Goal: Information Seeking & Learning: Learn about a topic

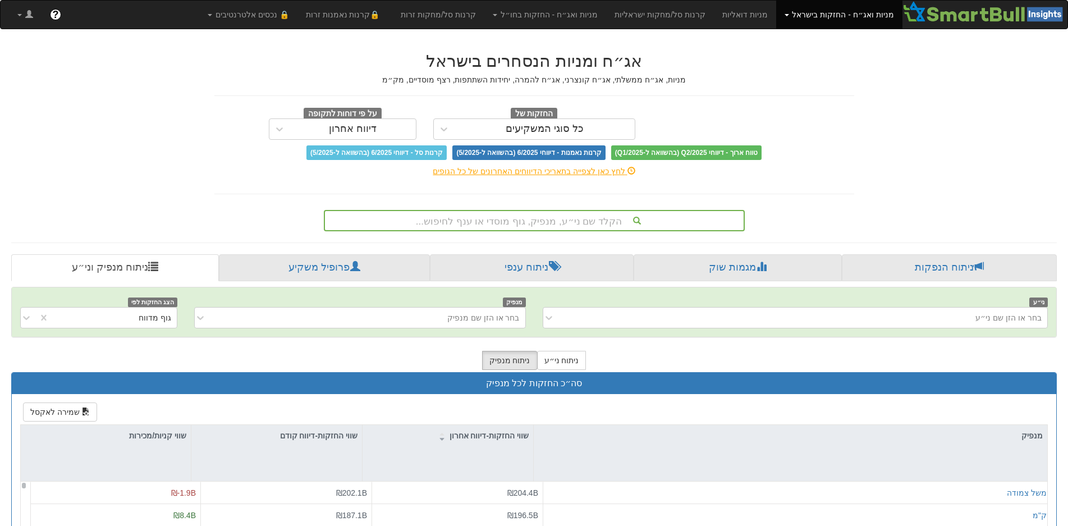
click at [563, 225] on div "הקלד שם ני״ע, מנפיק, גוף מוסדי או ענף לחיפוש..." at bounding box center [534, 220] width 419 height 19
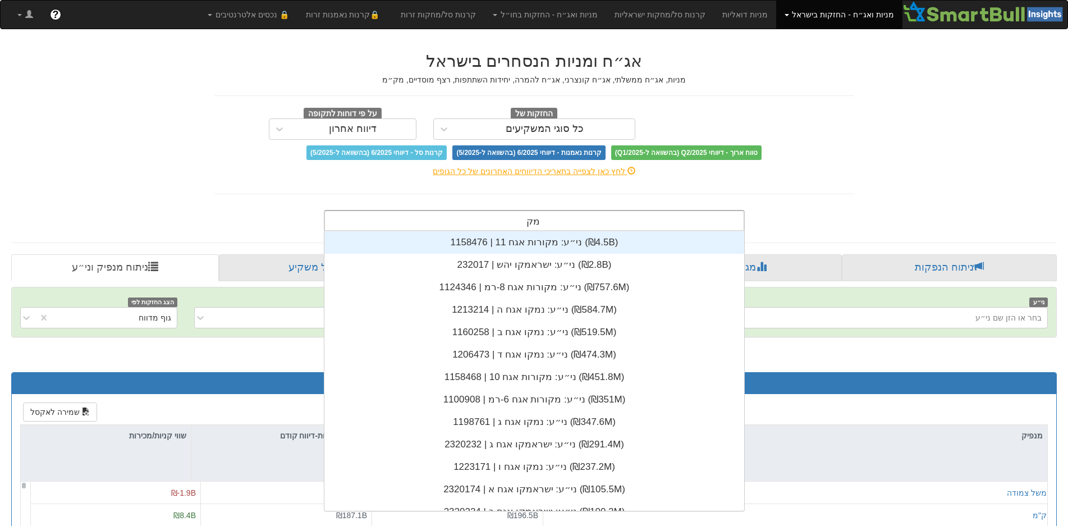
scroll to position [135, 0]
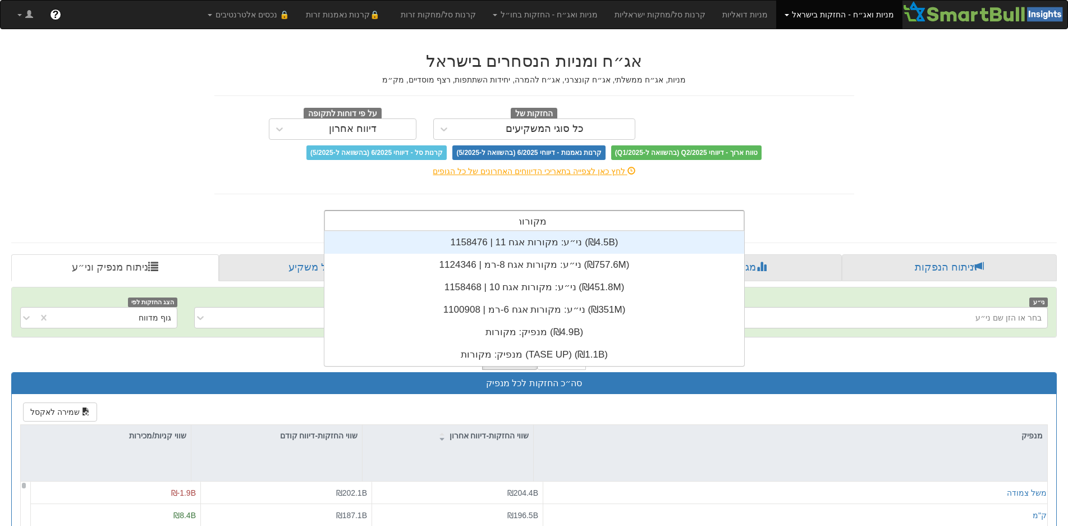
type input "מקורות"
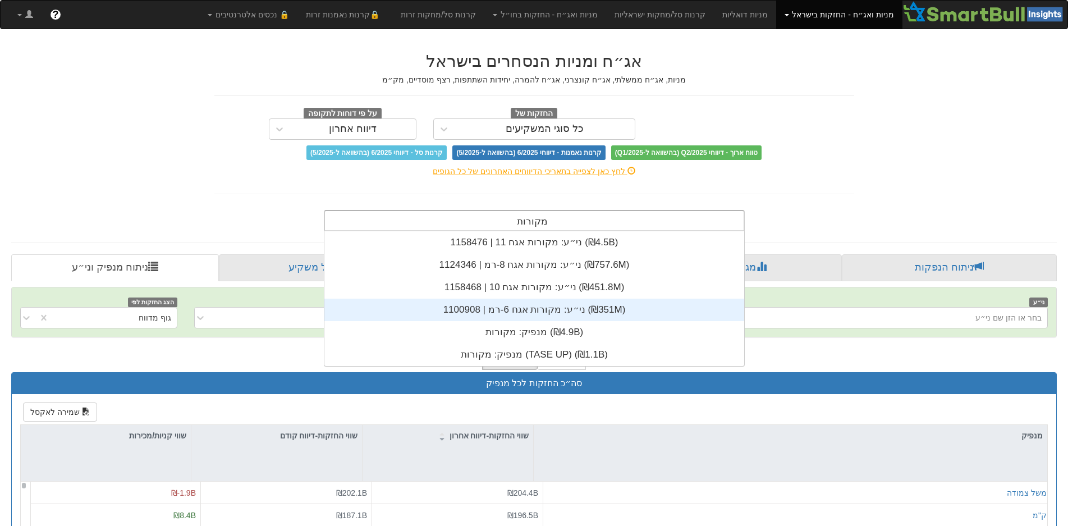
click at [525, 314] on div "ני״ע: ‏מקורות אגח 6-רמ | 1100908 ‎(₪351M)‎" at bounding box center [534, 310] width 420 height 22
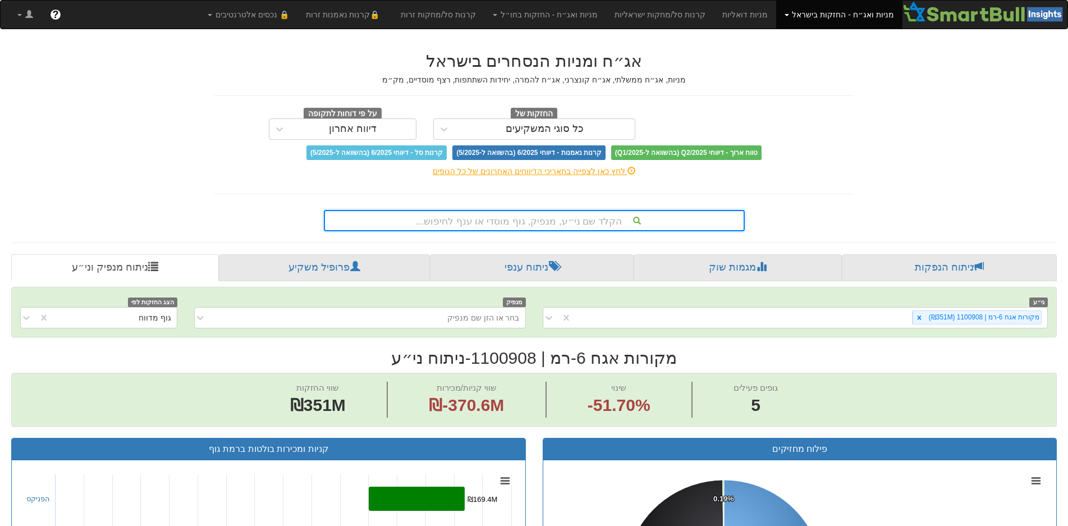
click at [539, 219] on div "הקלד שם ני״ע, מנפיק, גוף מוסדי או ענף לחיפוש..." at bounding box center [534, 220] width 419 height 19
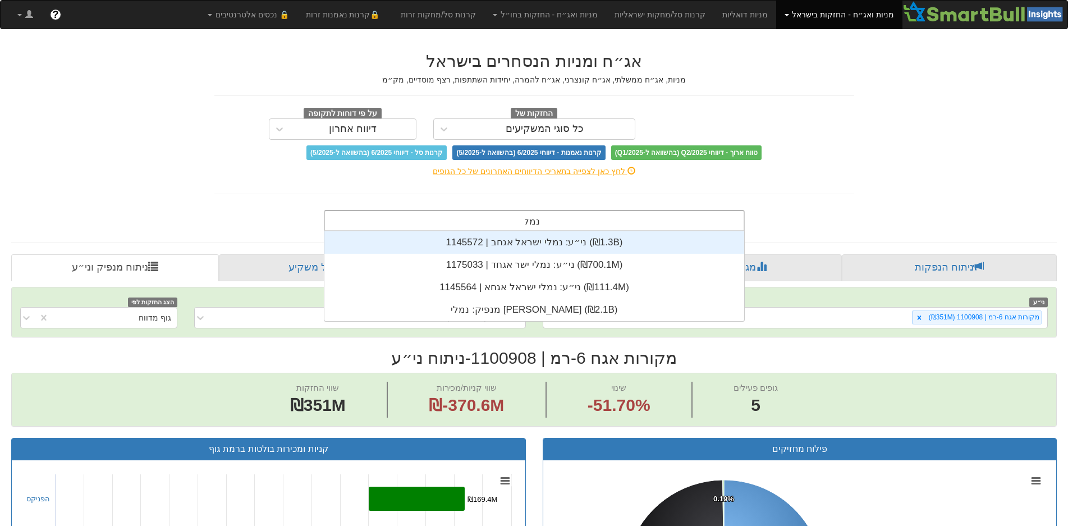
scroll to position [90, 0]
type input "נמלי"
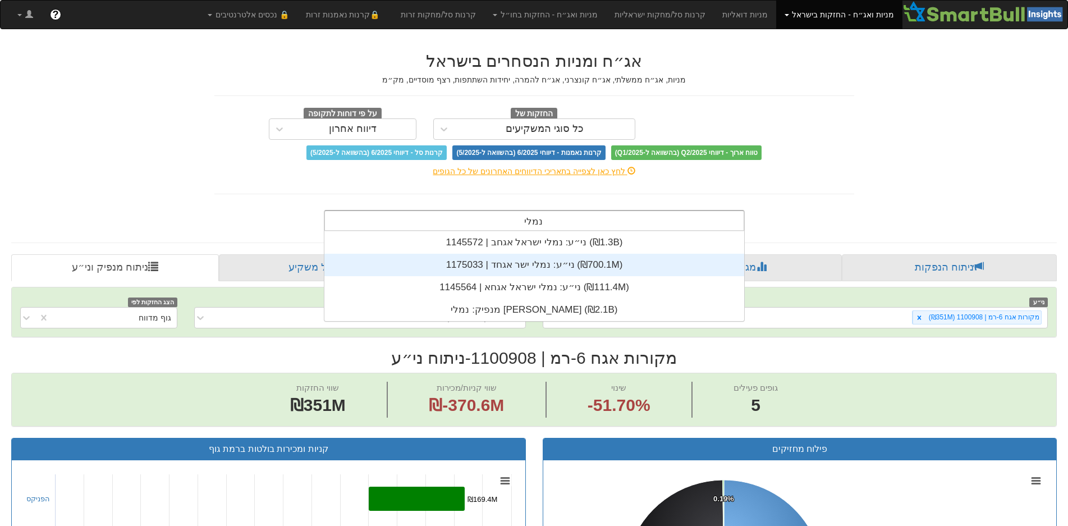
click at [541, 274] on div "ני״ע: ‏נמלי ישר אגחד | 1175033 ‎(₪700.1M)‎" at bounding box center [534, 265] width 420 height 22
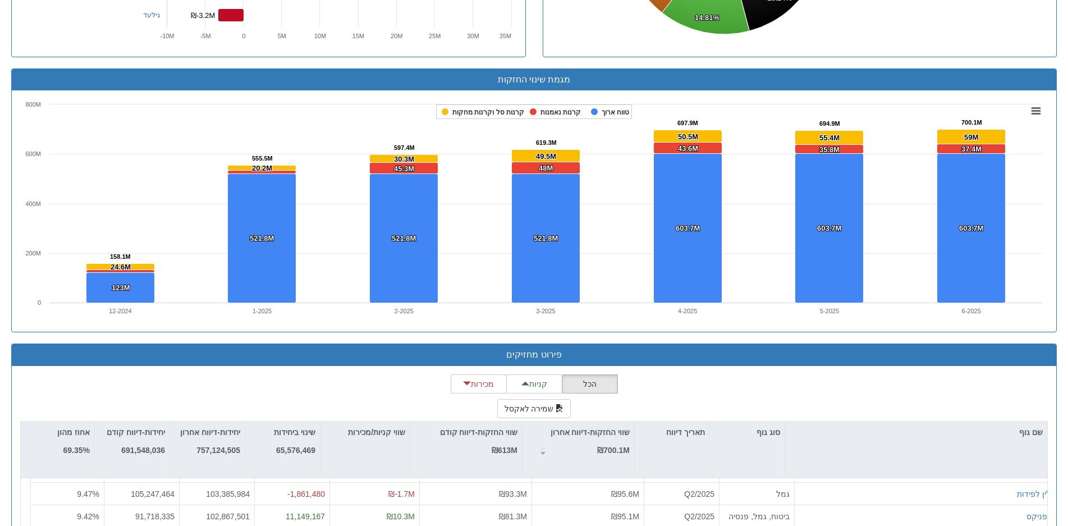
scroll to position [954, 0]
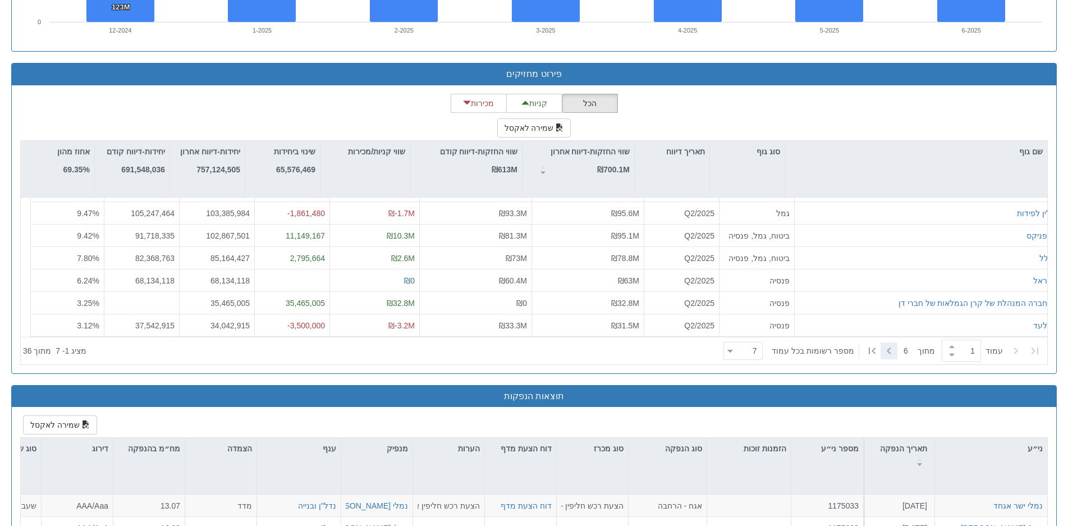
click at [887, 351] on icon at bounding box center [888, 350] width 13 height 13
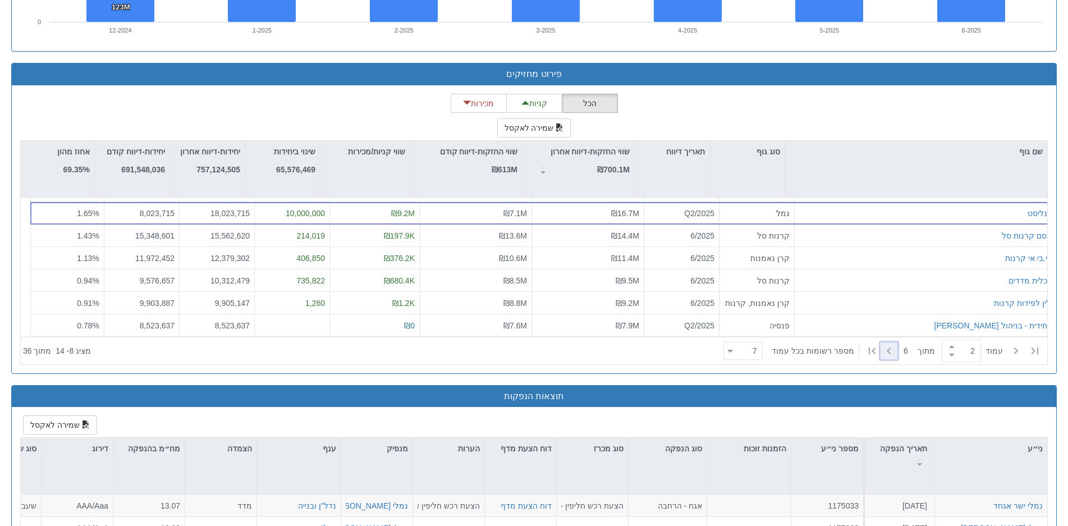
click at [887, 351] on icon at bounding box center [888, 350] width 13 height 13
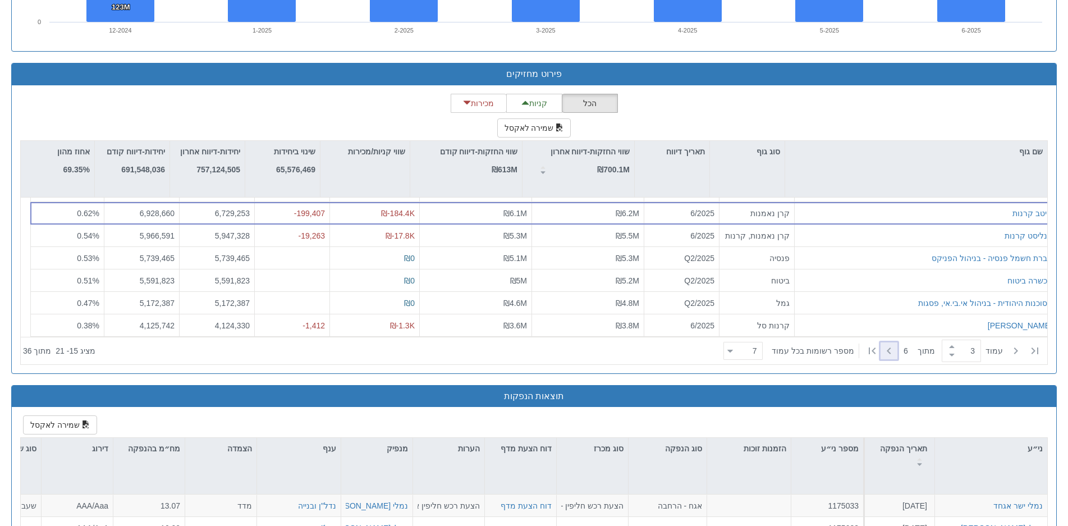
click at [887, 351] on icon at bounding box center [888, 350] width 13 height 13
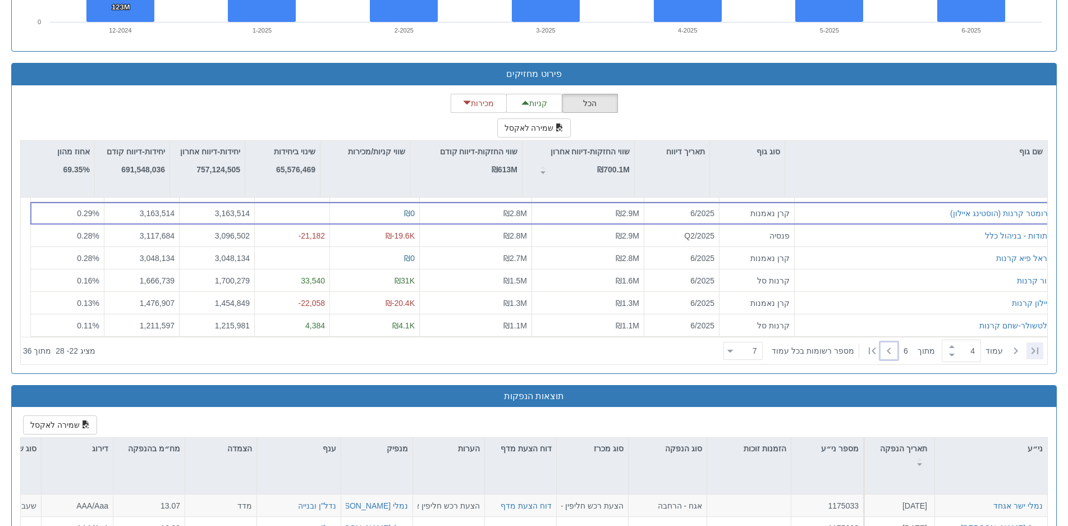
click at [1035, 351] on icon at bounding box center [1034, 350] width 13 height 13
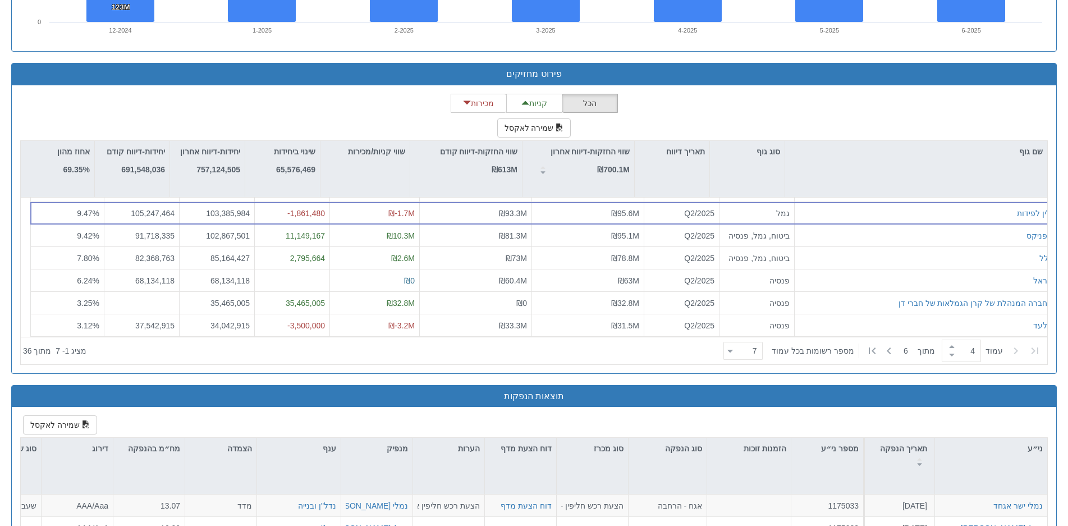
type input "1"
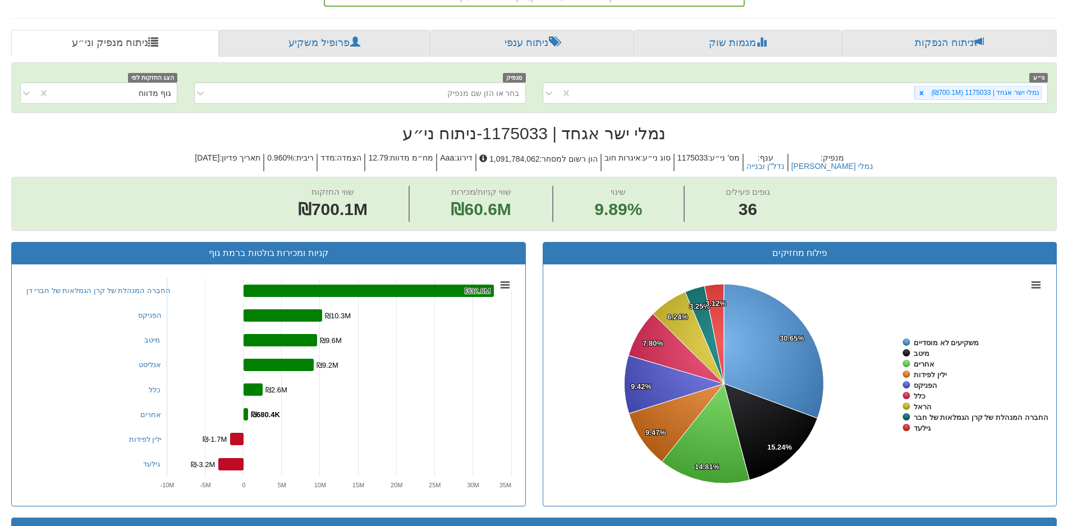
scroll to position [0, 0]
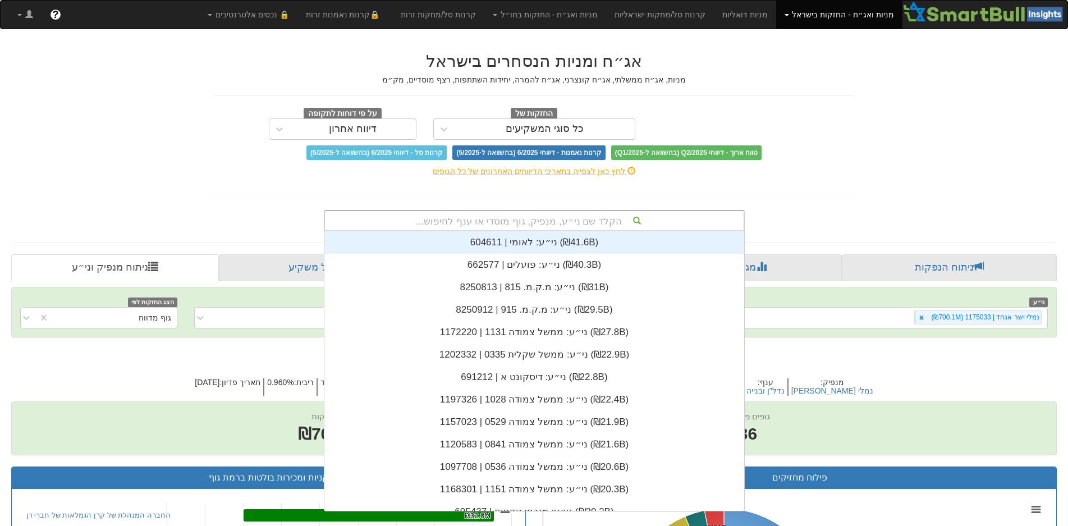
click at [531, 220] on div "הקלד שם ני״ע, מנפיק, גוף מוסדי או ענף לחיפוש..." at bounding box center [534, 220] width 419 height 19
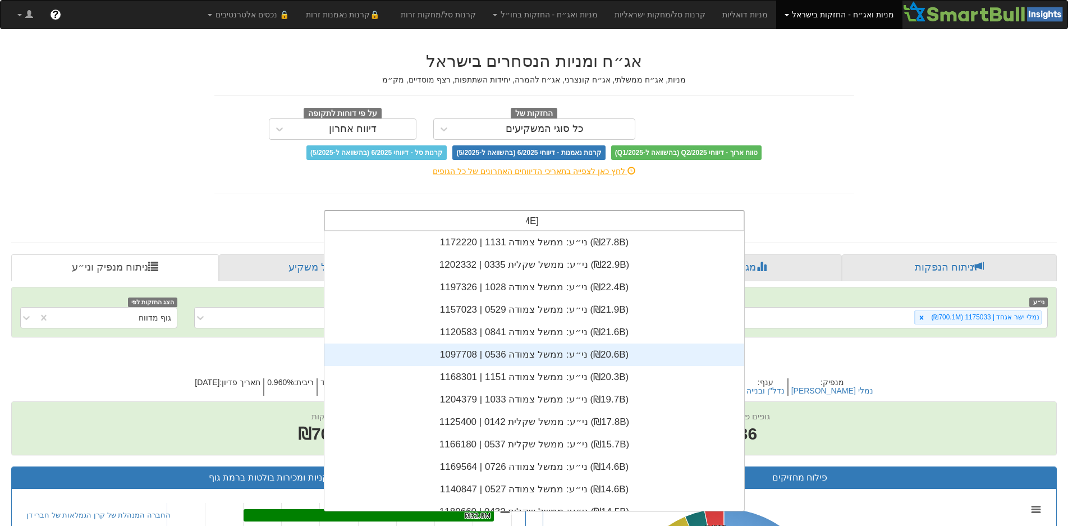
scroll to position [247, 0]
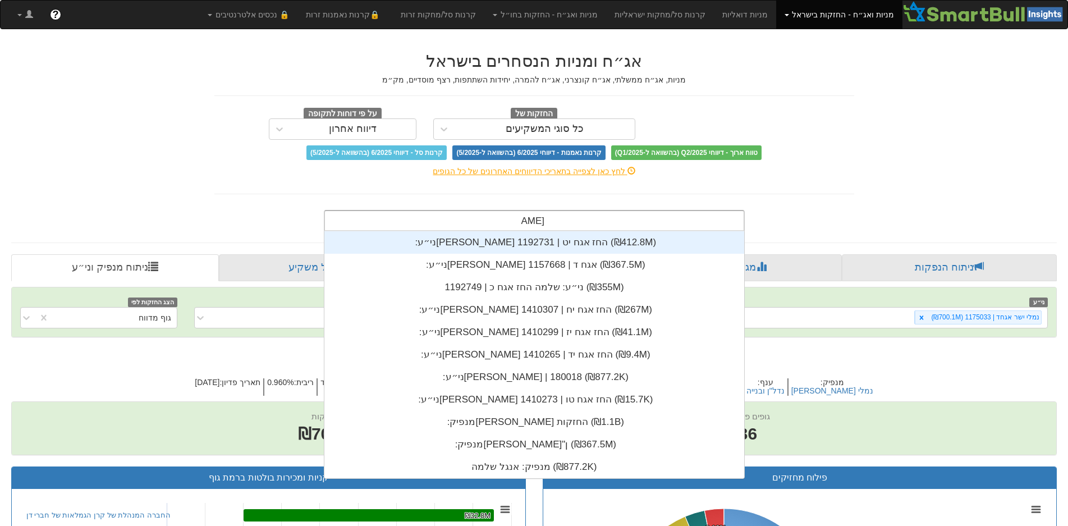
type input "[PERSON_NAME]"
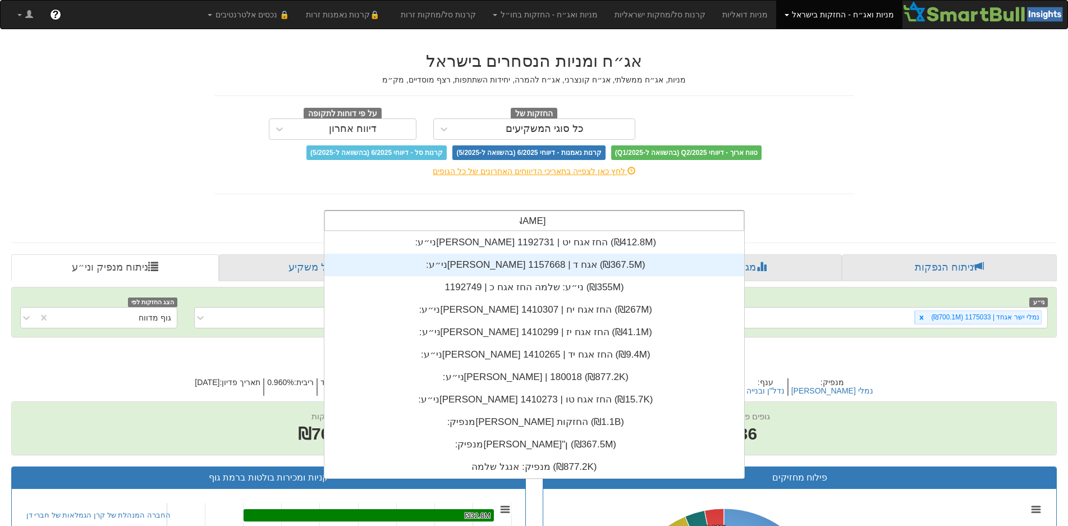
click at [535, 270] on div "ני״ע: ‏[PERSON_NAME] אגח ד | 1157668 ‎(₪367.5M)‎" at bounding box center [534, 265] width 420 height 22
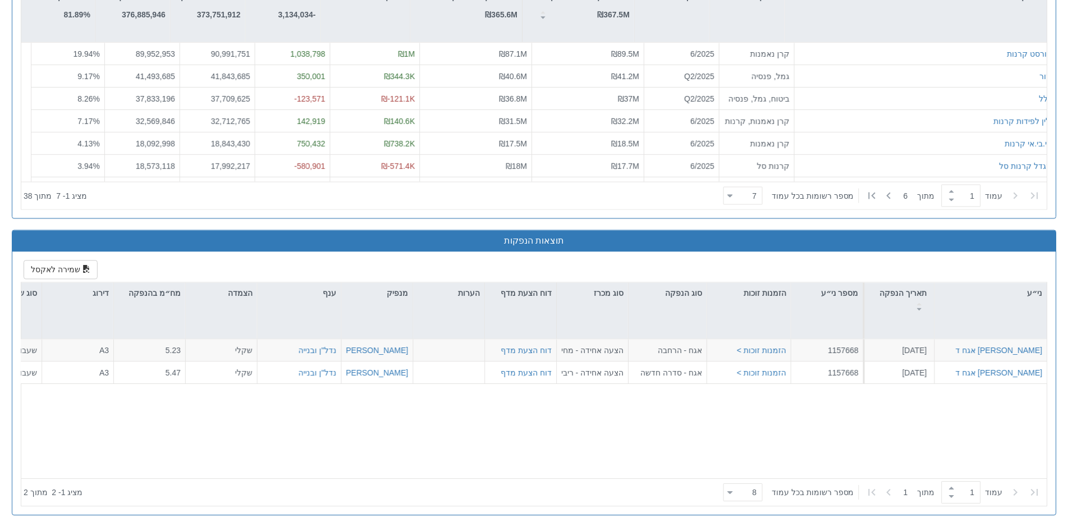
scroll to position [1109, 0]
